Goal: Obtain resource: Obtain resource

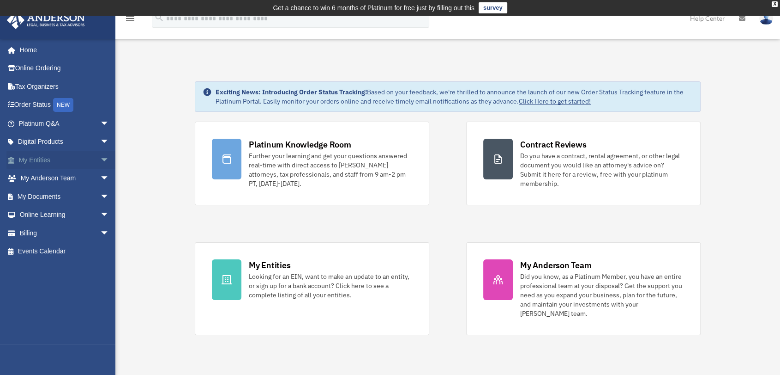
click at [100, 160] on span "arrow_drop_down" at bounding box center [109, 160] width 18 height 19
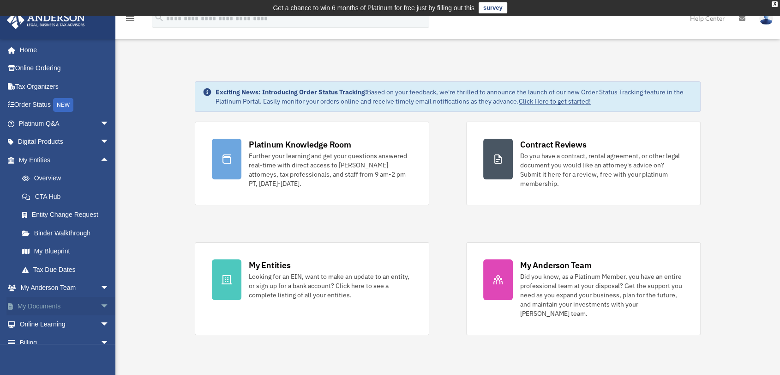
click at [100, 304] on span "arrow_drop_down" at bounding box center [109, 305] width 18 height 19
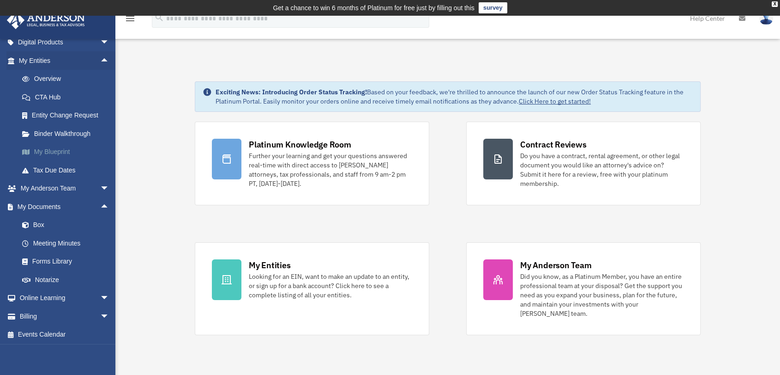
scroll to position [101, 0]
click at [45, 223] on link "Box" at bounding box center [68, 223] width 110 height 18
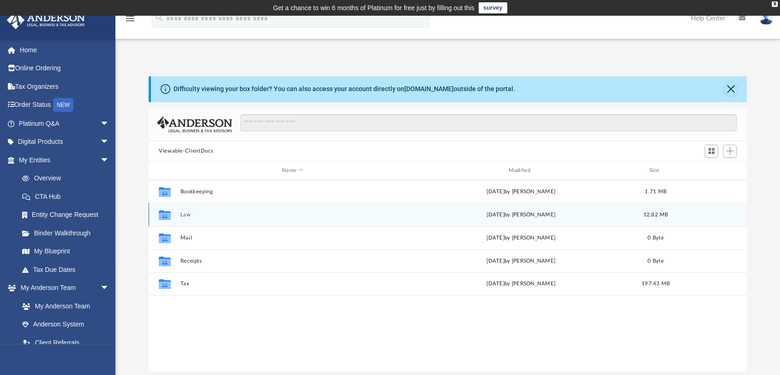
scroll to position [202, 591]
click at [183, 215] on button "Law" at bounding box center [293, 215] width 224 height 6
click at [201, 213] on button "Buckthorn Circle, LLC" at bounding box center [293, 215] width 224 height 6
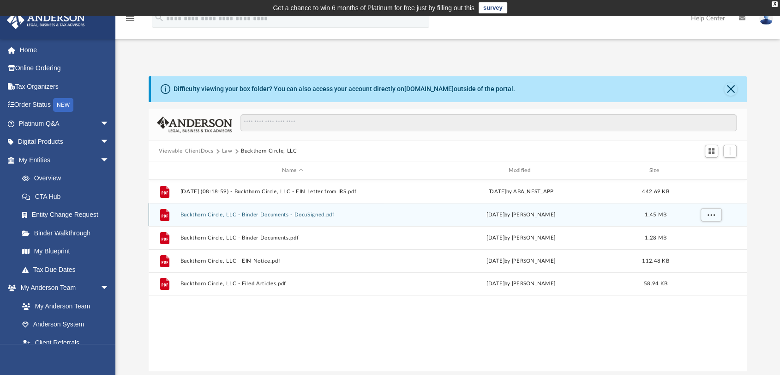
click at [297, 218] on div "File Buckthorn Circle, LLC - Binder Documents - DocuSigned.pdf [DATE] by [PERSO…" at bounding box center [448, 214] width 599 height 23
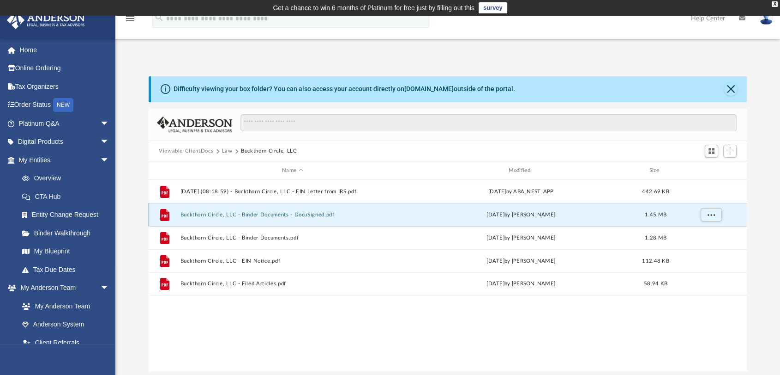
click at [297, 213] on button "Buckthorn Circle, LLC - Binder Documents - DocuSigned.pdf" at bounding box center [293, 215] width 224 height 6
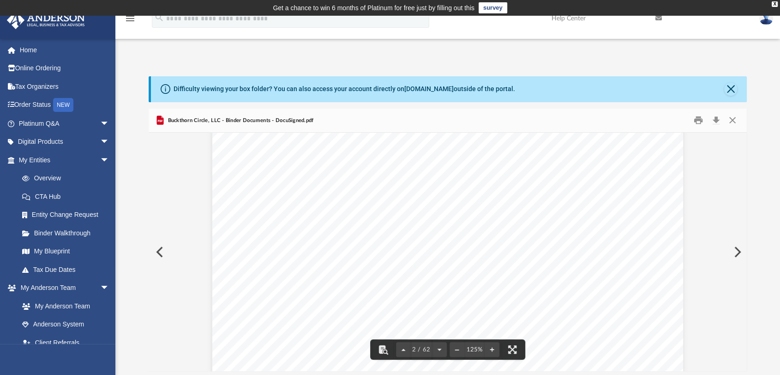
scroll to position [924, 0]
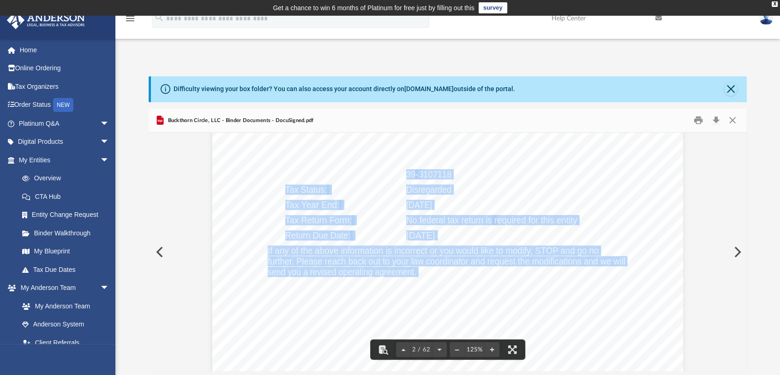
drag, startPoint x: 403, startPoint y: 174, endPoint x: 447, endPoint y: 175, distance: 44.3
click at [447, 175] on div "Overview of Buckthorn Circle, LLC Entity Formation Information State of Organiz…" at bounding box center [447, 144] width 471 height 610
click at [440, 175] on span "3107118" at bounding box center [435, 173] width 33 height 9
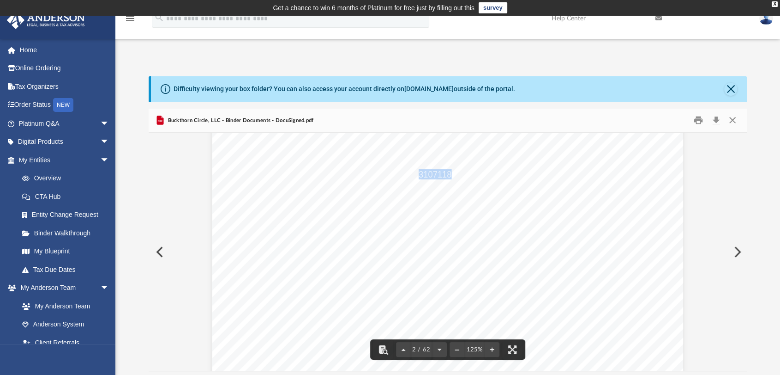
click at [440, 175] on span "3107118" at bounding box center [435, 173] width 33 height 9
click at [456, 175] on div "Overview of Buckthorn Circle, LLC Entity Formation Information State of Organiz…" at bounding box center [447, 144] width 471 height 610
click at [453, 175] on div "Overview of Buckthorn Circle, LLC Entity Formation Information State of Organiz…" at bounding box center [447, 144] width 471 height 610
click at [445, 175] on span "3107118" at bounding box center [435, 173] width 33 height 9
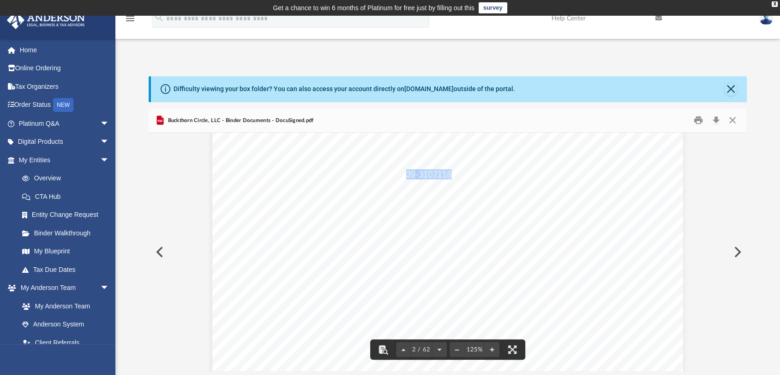
drag, startPoint x: 445, startPoint y: 175, endPoint x: 404, endPoint y: 175, distance: 41.1
